Goal: Task Accomplishment & Management: Manage account settings

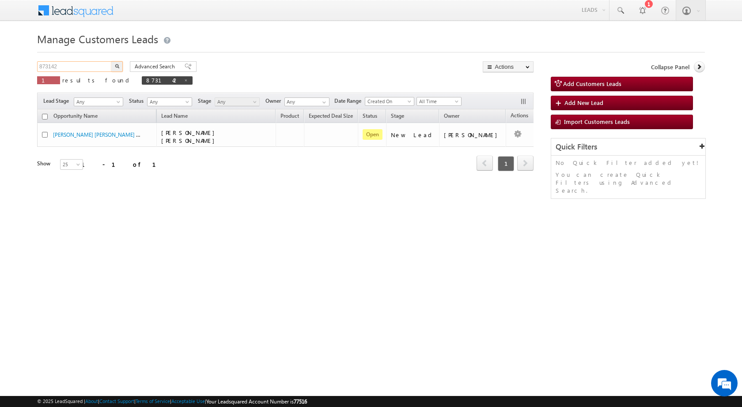
drag, startPoint x: 88, startPoint y: 68, endPoint x: 0, endPoint y: 65, distance: 87.9
click at [0, 65] on body "Menu [PERSON_NAME] sitar a7@ks erve." at bounding box center [371, 125] width 742 height 250
paste input "30935"
type input "830935"
click at [117, 66] on img "button" at bounding box center [117, 66] width 4 height 4
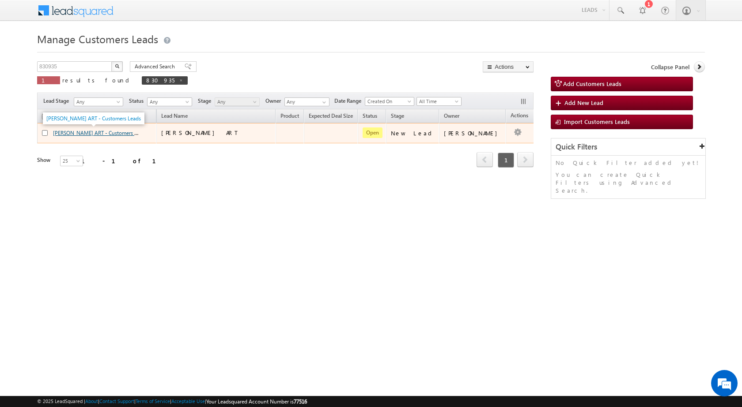
click at [58, 132] on link "[PERSON_NAME] ART - Customers Leads" at bounding box center [100, 133] width 94 height 8
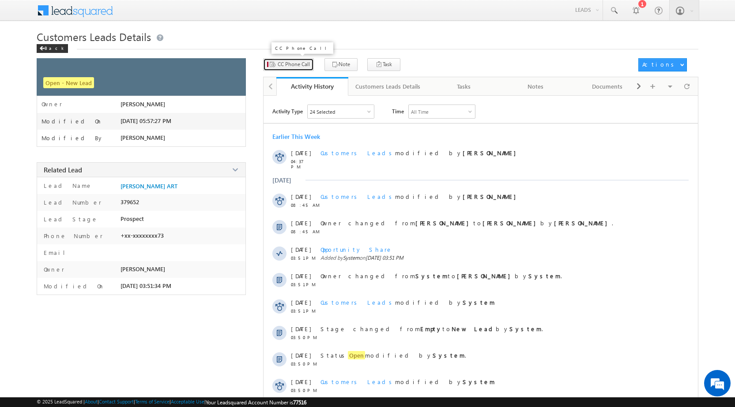
click at [296, 64] on span "CC Phone Call" at bounding box center [294, 64] width 32 height 8
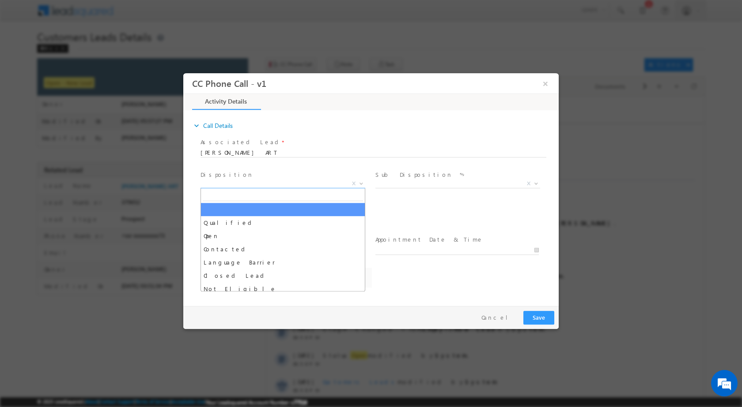
click at [358, 188] on body "CC Phone Call - v1 × Activity Details * Yes" at bounding box center [370, 187] width 375 height 229
select select "abhishek.sharma3@sgrlimited.in"
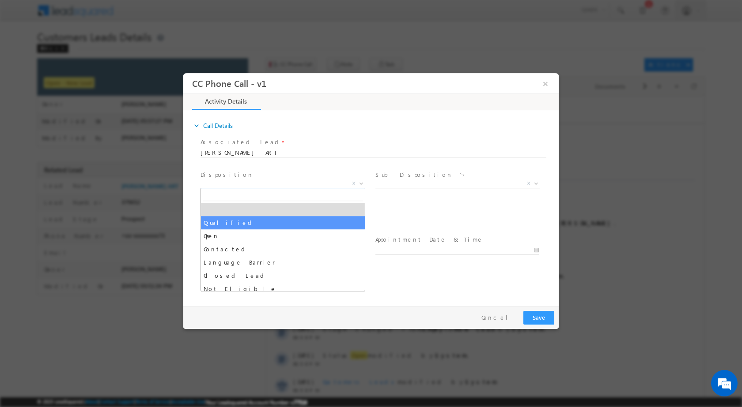
select select "Qualified"
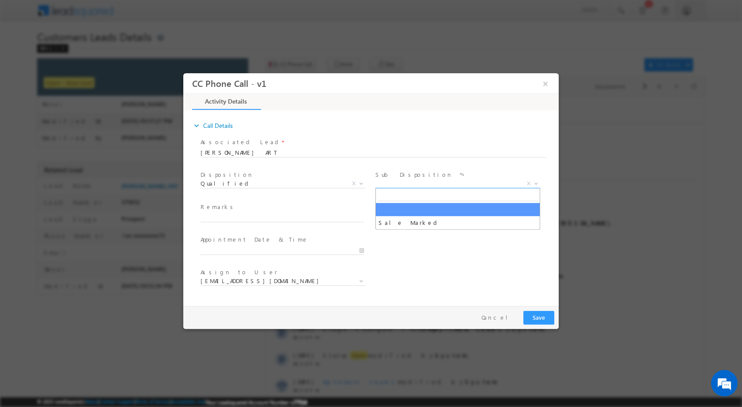
click at [534, 187] on span at bounding box center [535, 182] width 9 height 11
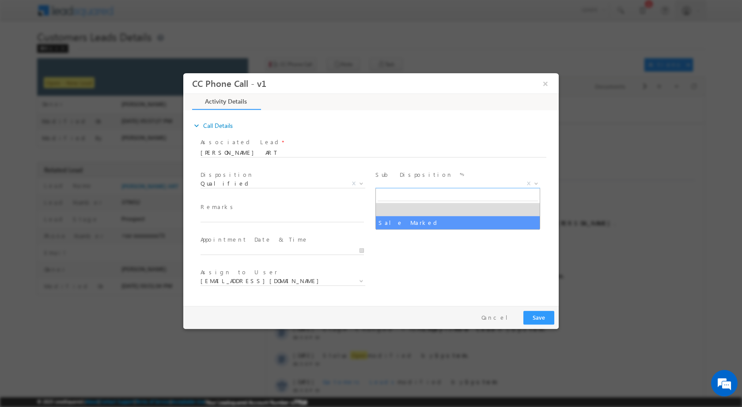
select select "Sale Marked"
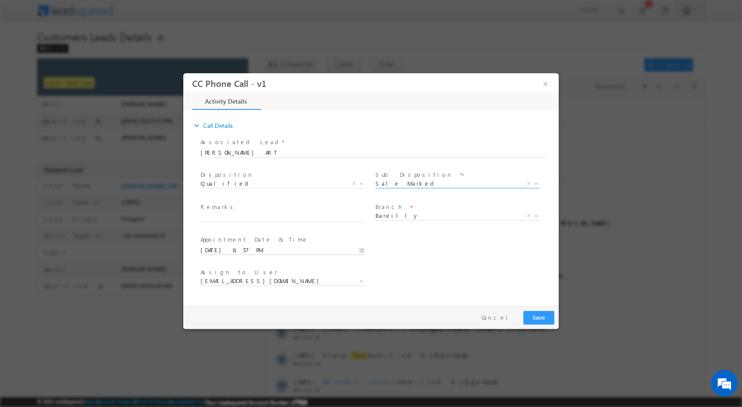
click at [363, 248] on input "09/12/2025 6:57 PM" at bounding box center [281, 250] width 163 height 9
type input "09/13/2025 6:57 PM"
type input "02"
type input "09/13/2025 2:57 PM"
click at [249, 237] on input "57" at bounding box center [257, 240] width 37 height 6
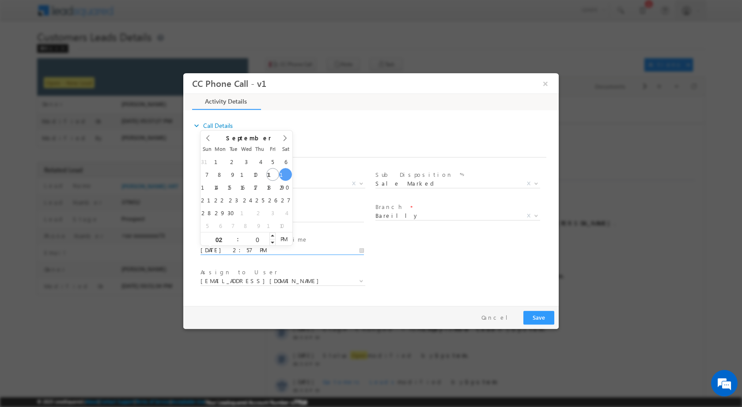
type input "00"
type input "09/13/2025 2:00 PM"
click at [518, 287] on div "Assign to User * abhishek.sharma3@sgrlimited.in abhishek.yadav1@sgrlimited.in a…" at bounding box center [379, 282] width 360 height 33
click at [361, 280] on b at bounding box center [360, 280] width 5 height 3
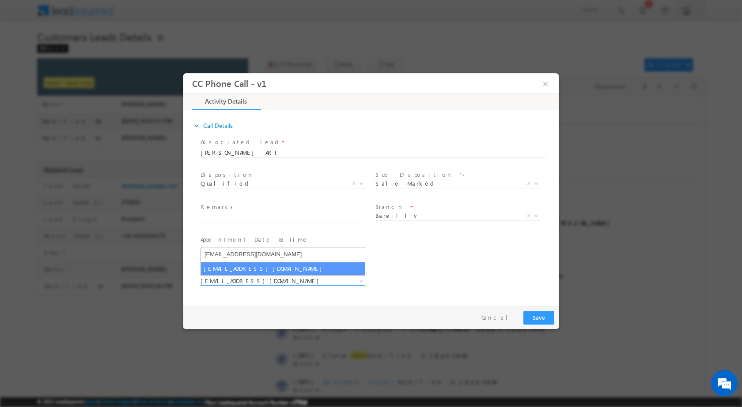
type input "abhishek.yadav1@sgrlimited.in"
select select "abhishek.yadav1@sgrlimited.in"
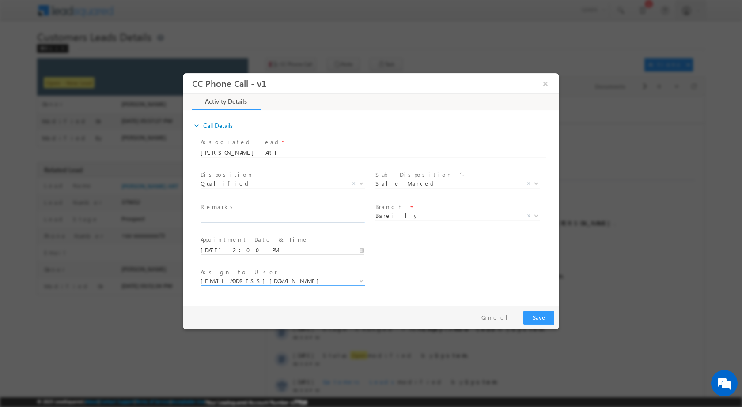
click at [245, 217] on input "text" at bounding box center [281, 217] width 163 height 9
paste input "12/09-Customer name is NASHRUDDIN Customer age is 44 yrs Loan type is Construct…"
type input "12/09-Customer name is NASHRUDDIN Customer age is 44 yrs Loan type is Construct…"
click at [538, 316] on button "Save" at bounding box center [538, 318] width 31 height 14
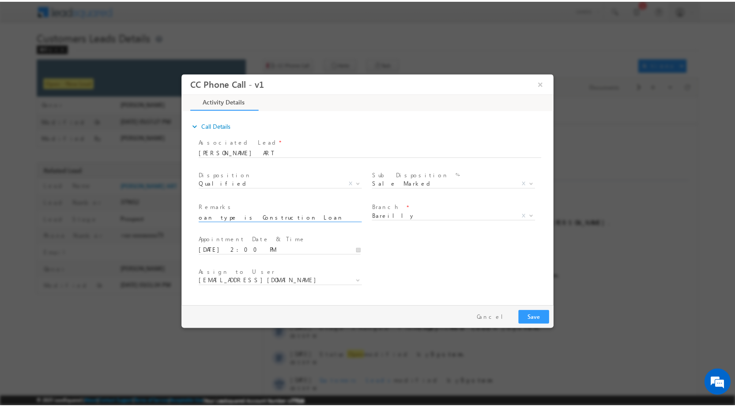
scroll to position [0, 0]
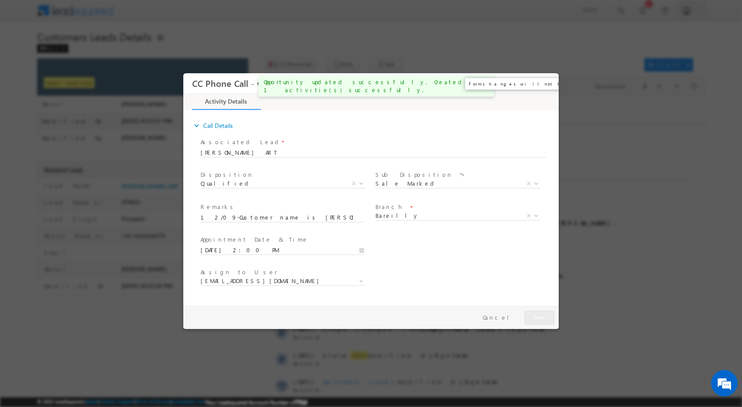
click at [546, 87] on button "×" at bounding box center [545, 83] width 15 height 16
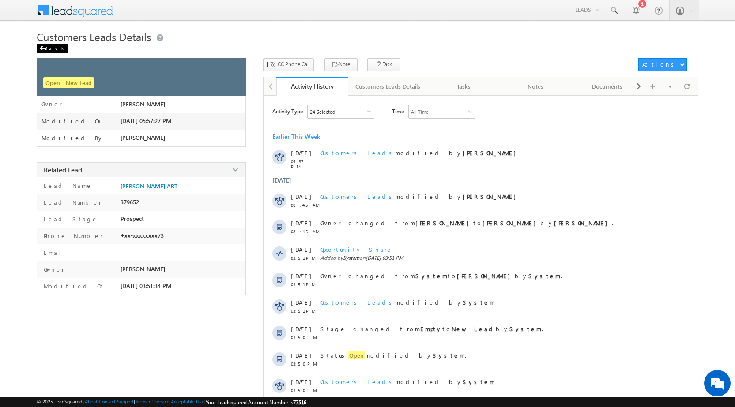
click at [50, 47] on div "Back" at bounding box center [52, 48] width 31 height 9
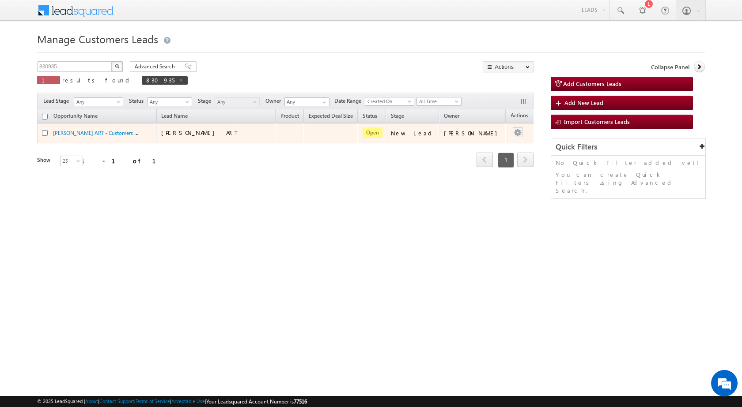
click at [514, 132] on div at bounding box center [517, 133] width 14 height 11
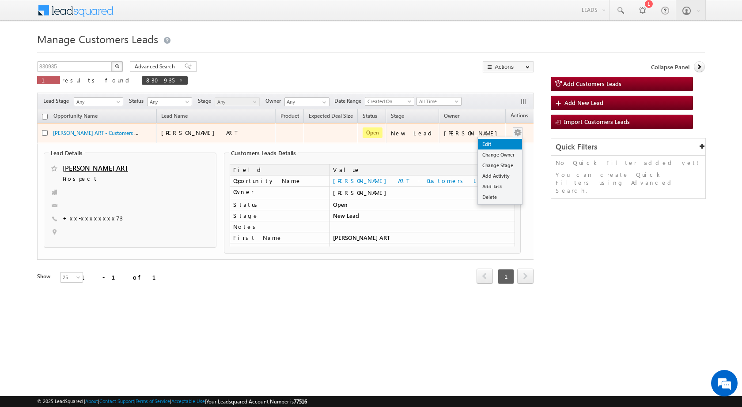
click at [480, 144] on link "Edit" at bounding box center [500, 144] width 44 height 11
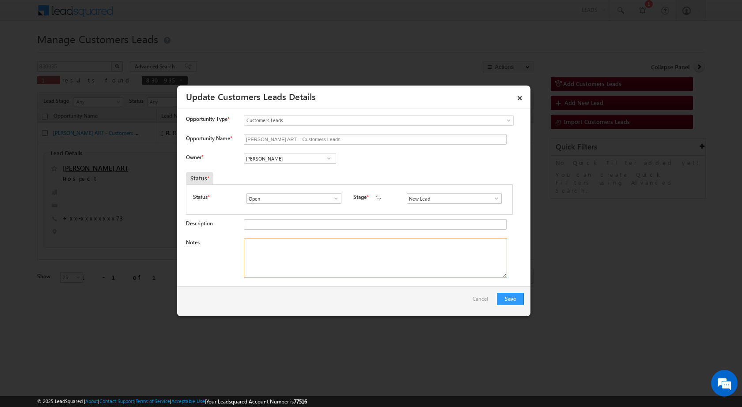
click at [361, 259] on textarea "Notes" at bounding box center [375, 258] width 263 height 40
paste textarea "12/09-Customer name is NASHRUDDIN Customer age is 44 yrs Loan type is Construct…"
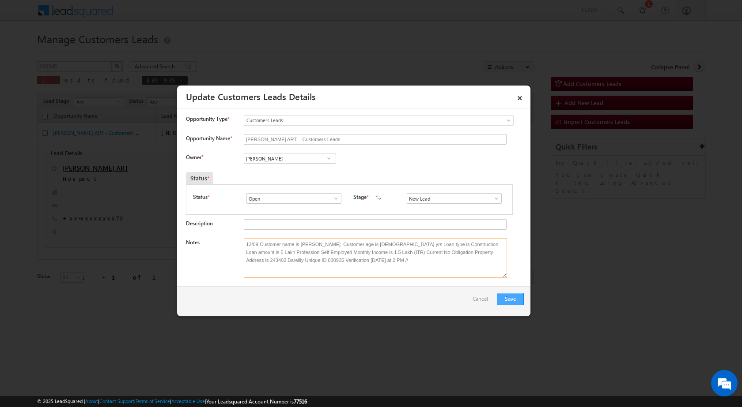
type textarea "12/09-Customer name is NASHRUDDIN Customer age is 44 yrs Loan type is Construct…"
click at [504, 302] on button "Save" at bounding box center [510, 299] width 27 height 12
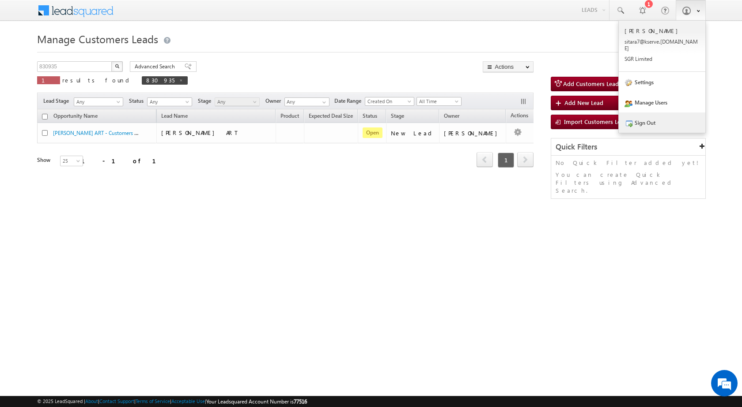
click at [662, 117] on link "Sign Out" at bounding box center [661, 123] width 87 height 20
